Goal: Transaction & Acquisition: Download file/media

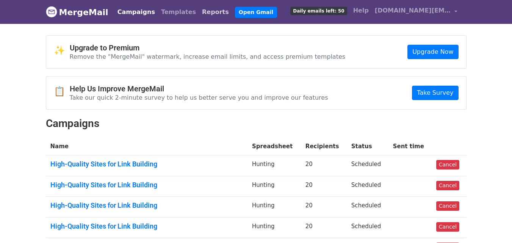
click at [199, 8] on link "Reports" at bounding box center [215, 12] width 33 height 15
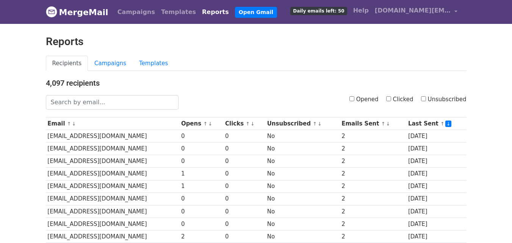
click at [359, 97] on label "Opened" at bounding box center [363, 99] width 29 height 9
click at [354, 97] on input "Opened" at bounding box center [351, 98] width 5 height 5
checkbox input "true"
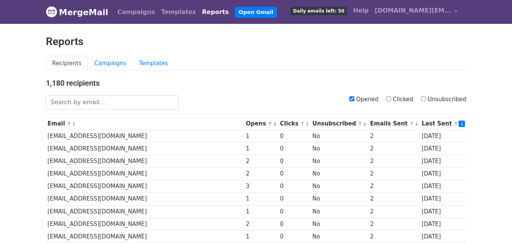
scroll to position [374, 0]
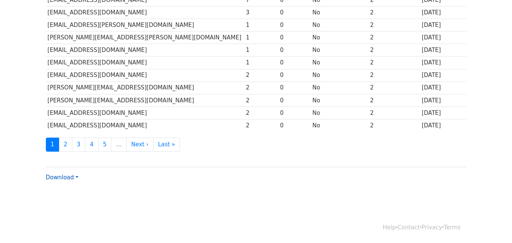
click at [46, 174] on link "Download" at bounding box center [62, 177] width 33 height 7
click at [67, 189] on link "CSV" at bounding box center [76, 192] width 60 height 12
